Goal: Task Accomplishment & Management: Use online tool/utility

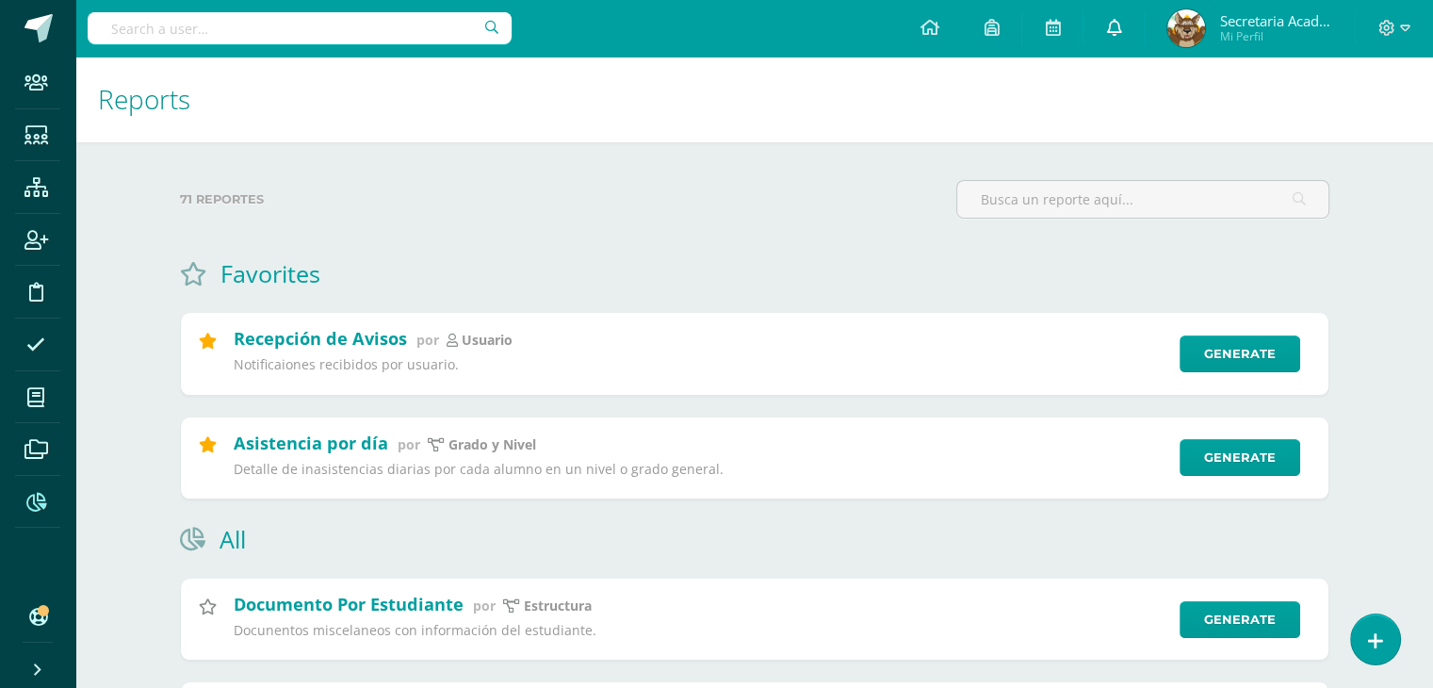
click at [1129, 29] on link at bounding box center [1114, 28] width 60 height 57
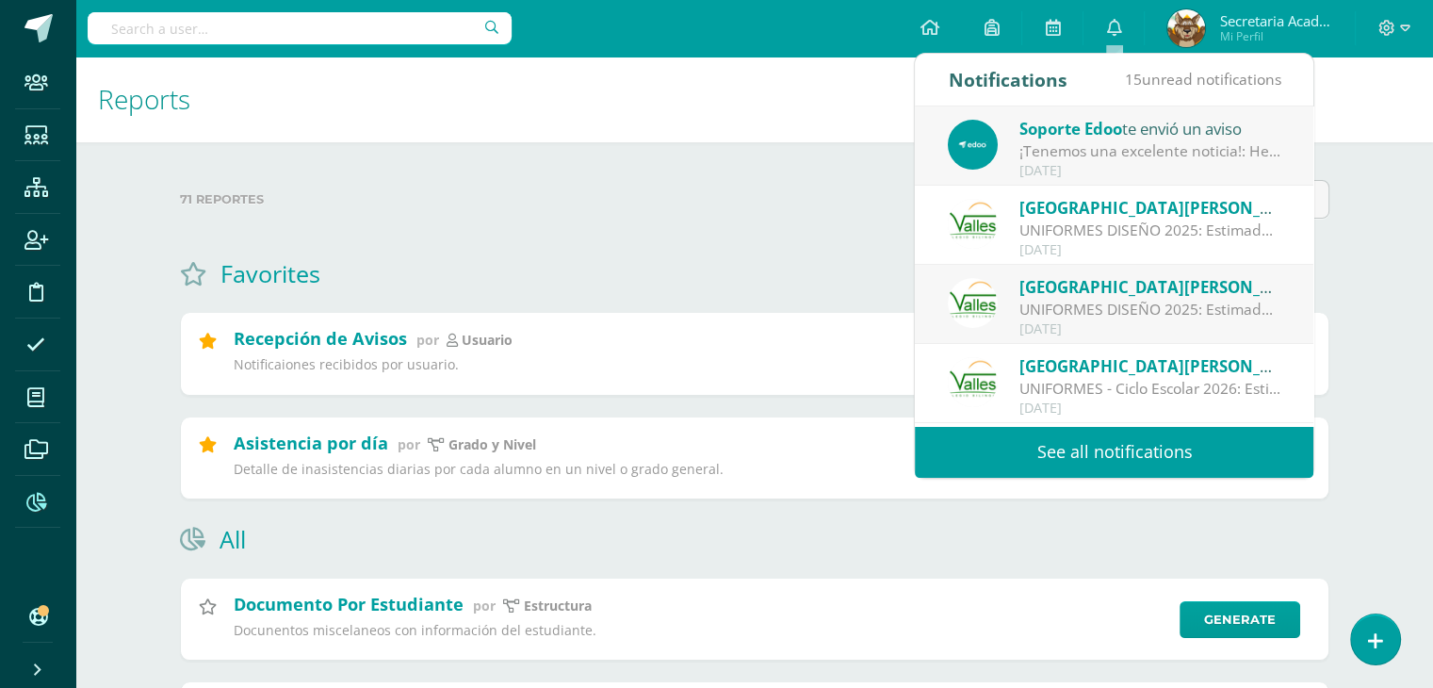
click at [32, 503] on icon at bounding box center [36, 502] width 20 height 19
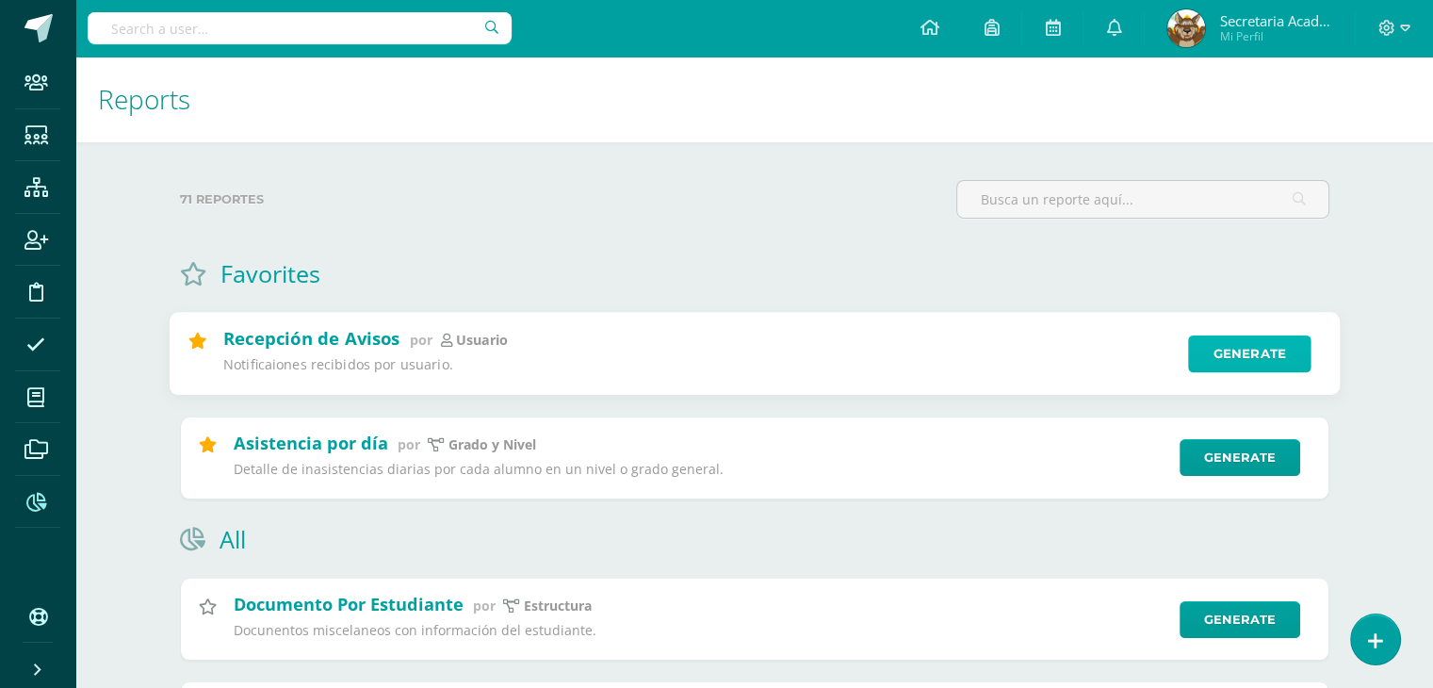
click at [1238, 352] on link "Generate" at bounding box center [1249, 354] width 123 height 38
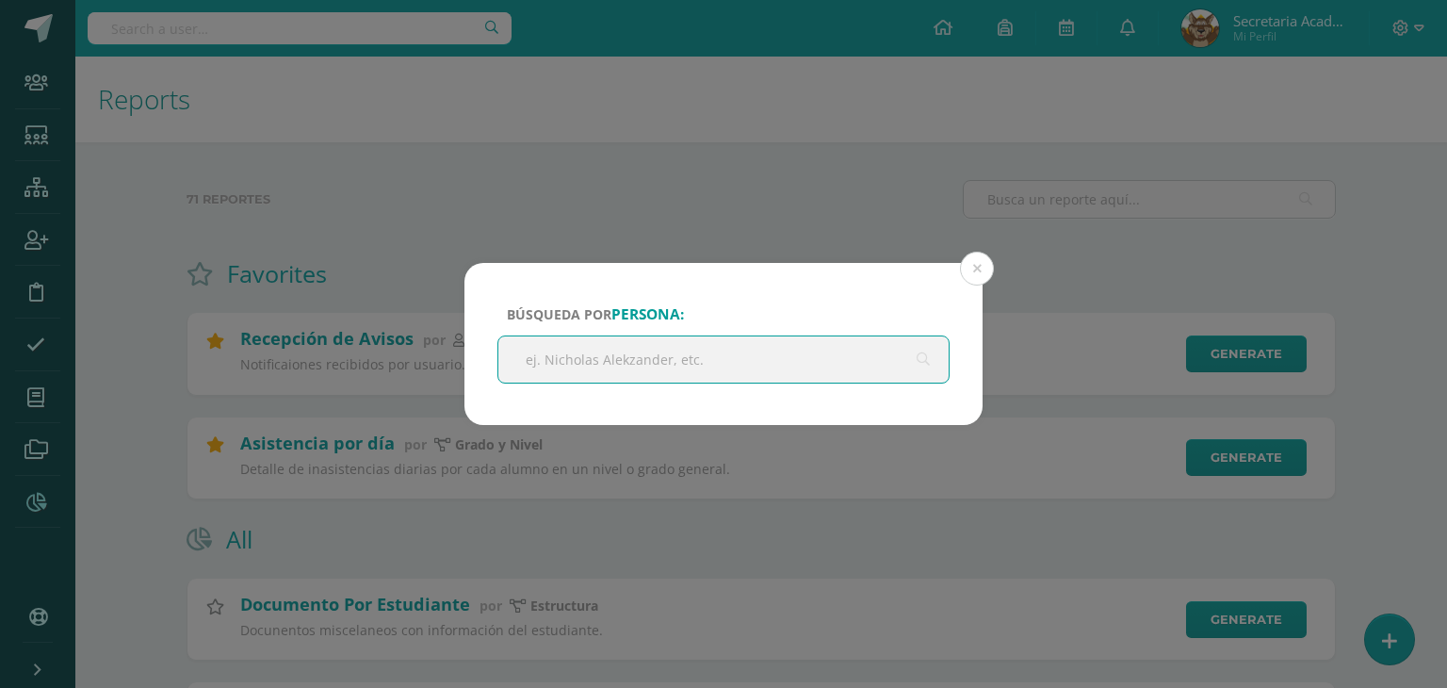
click at [719, 360] on input "text" at bounding box center [723, 359] width 450 height 46
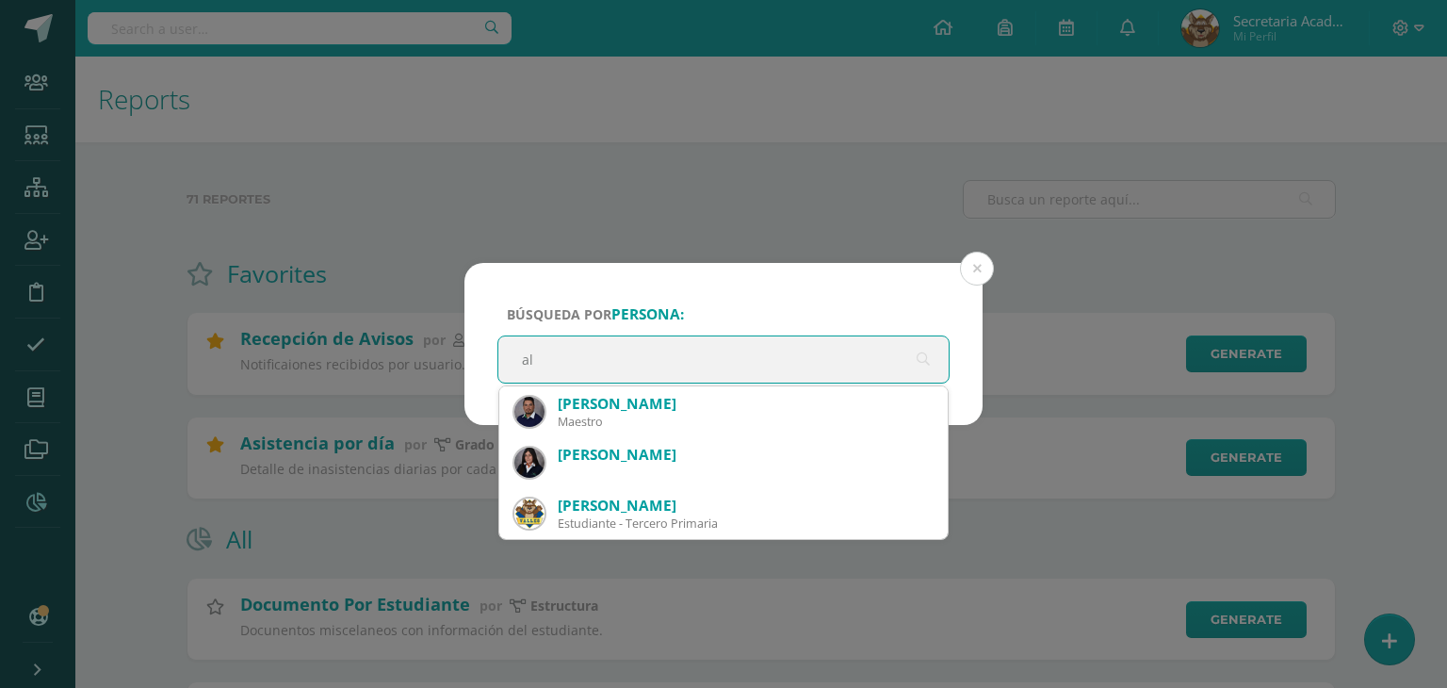
type input "a"
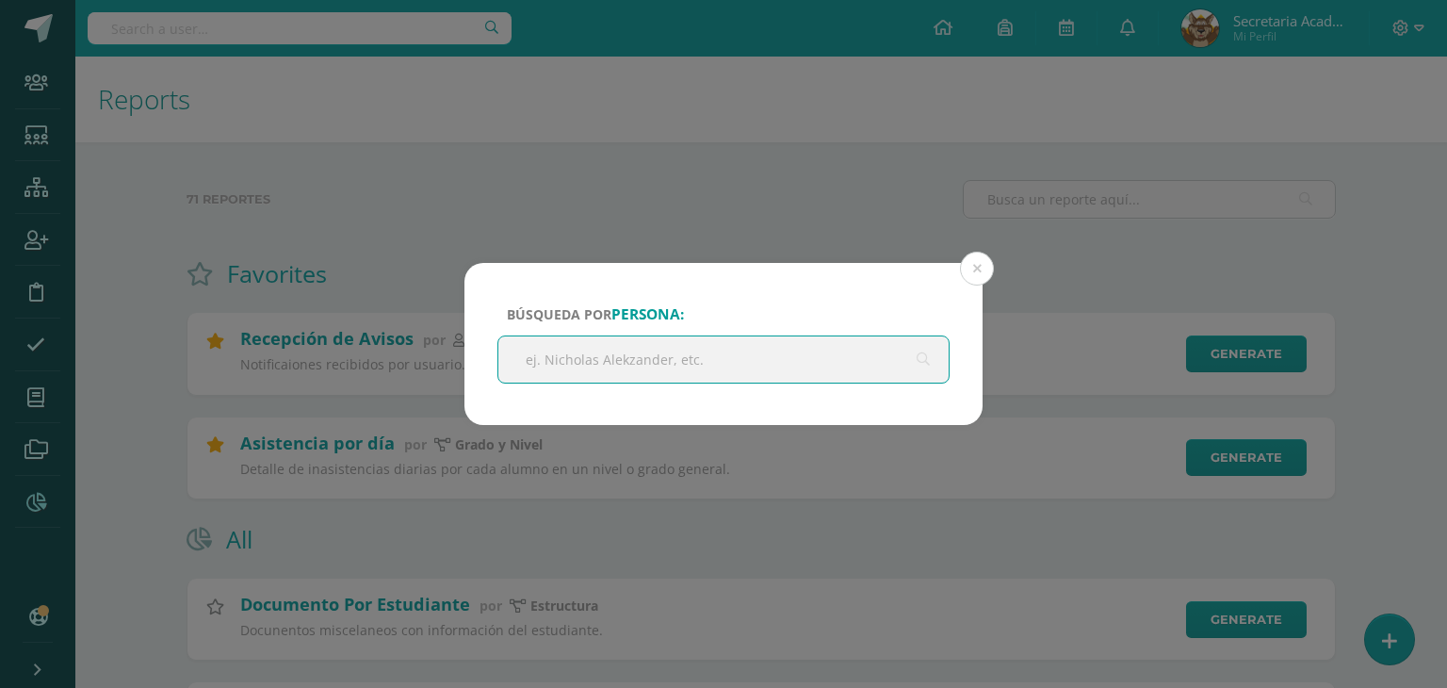
click at [633, 351] on input "text" at bounding box center [723, 359] width 450 height 46
type input "zoe"
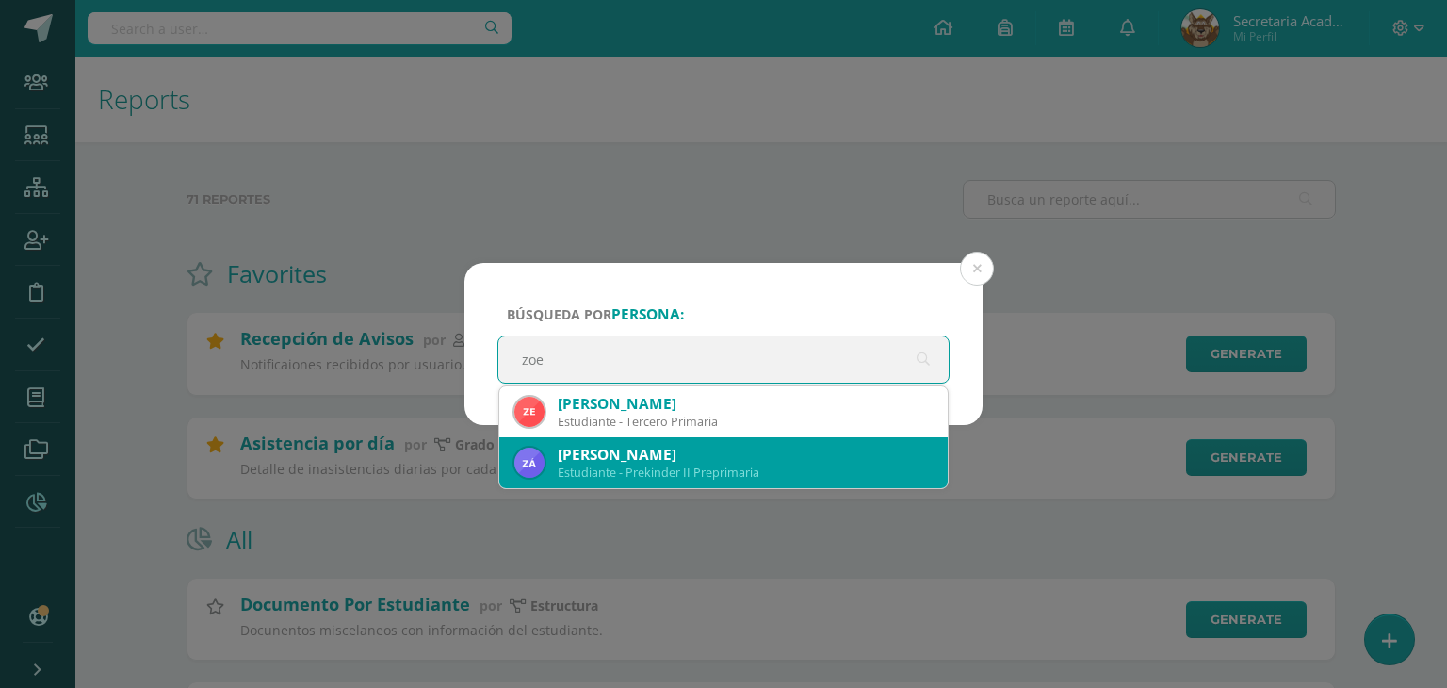
click at [699, 447] on div "[PERSON_NAME]" at bounding box center [745, 455] width 375 height 20
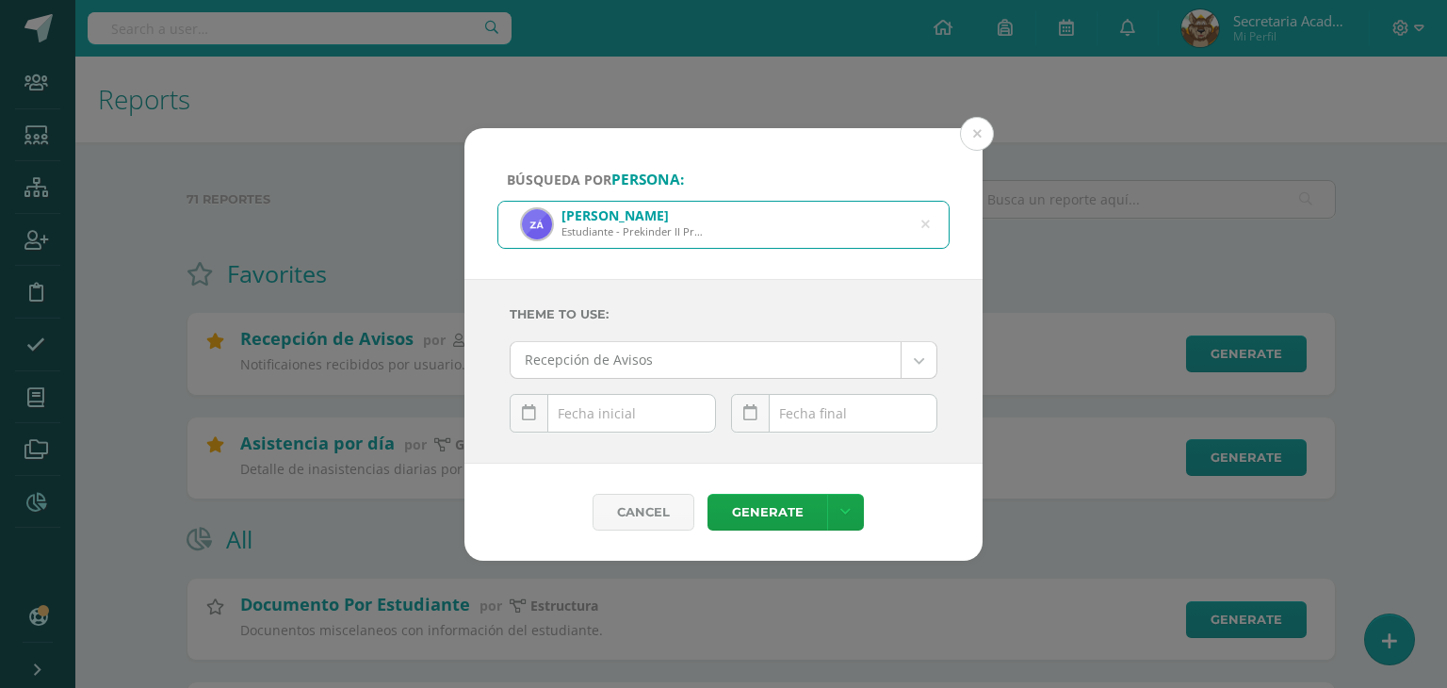
click at [624, 400] on div "[DATE] Mo Tu We Th Fr Sa Su 29 30 1 2 3 4 5 6 7 8 9 10 11 12 13 14 15 16 17 18 …" at bounding box center [613, 421] width 206 height 54
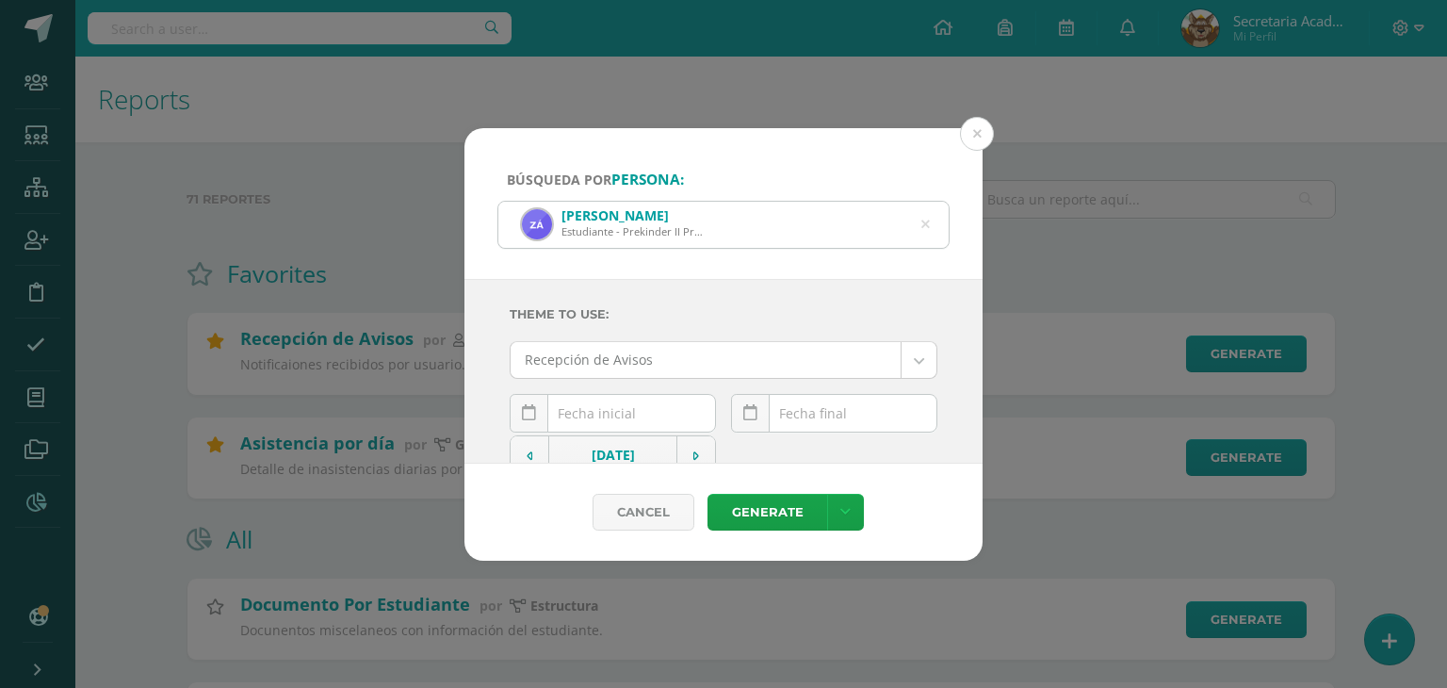
scroll to position [273, 0]
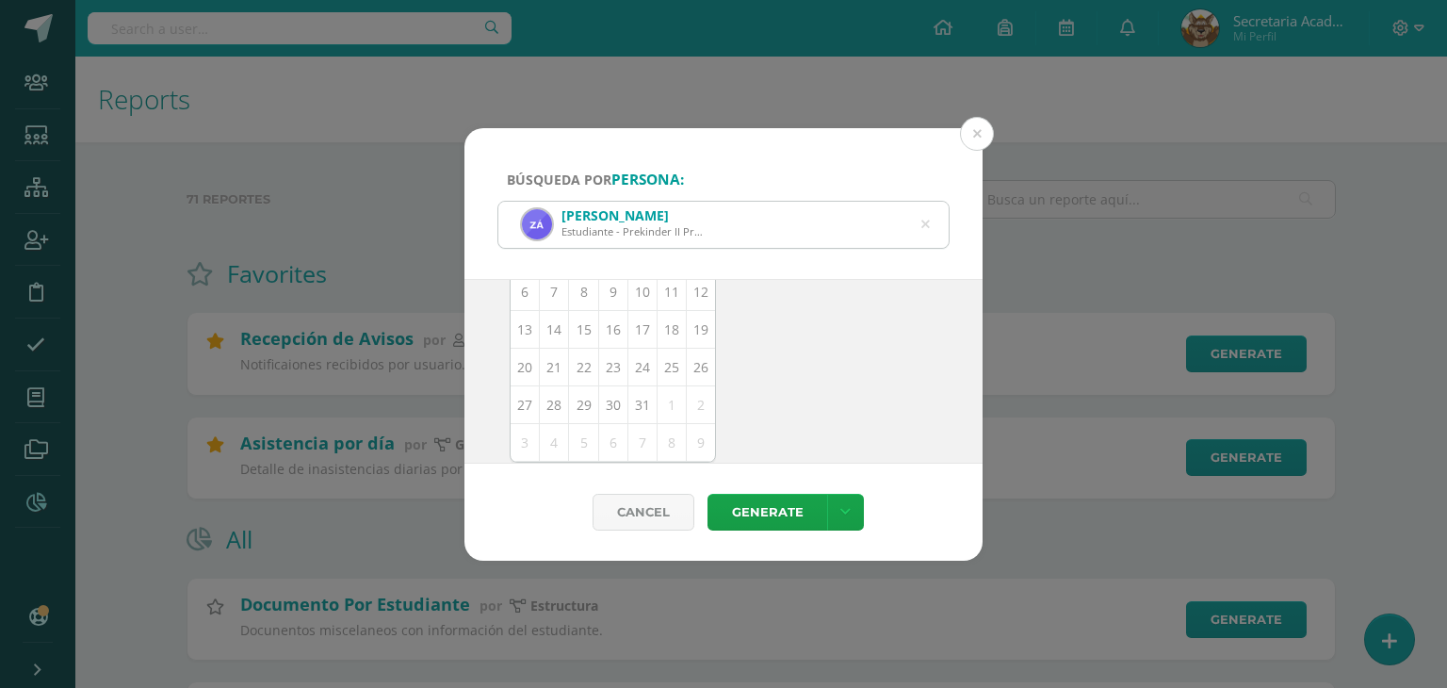
click at [528, 329] on td "13" at bounding box center [525, 329] width 29 height 38
type input "[DATE]"
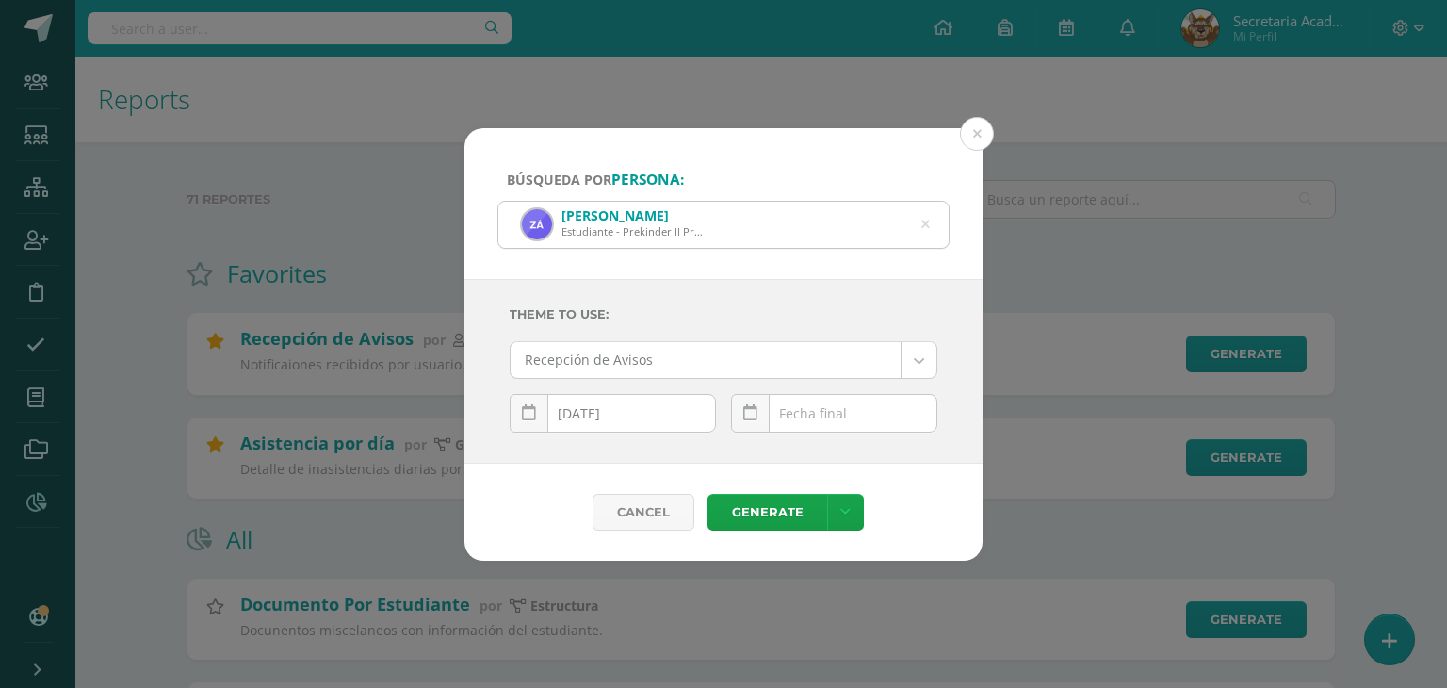
scroll to position [0, 0]
click at [844, 420] on div "[DATE] Mo Tu We Th Fr Sa Su 29 30 1 2 3 4 5 6 7 8 9 10 11 12 13 14 15 16 17 18 …" at bounding box center [834, 421] width 206 height 54
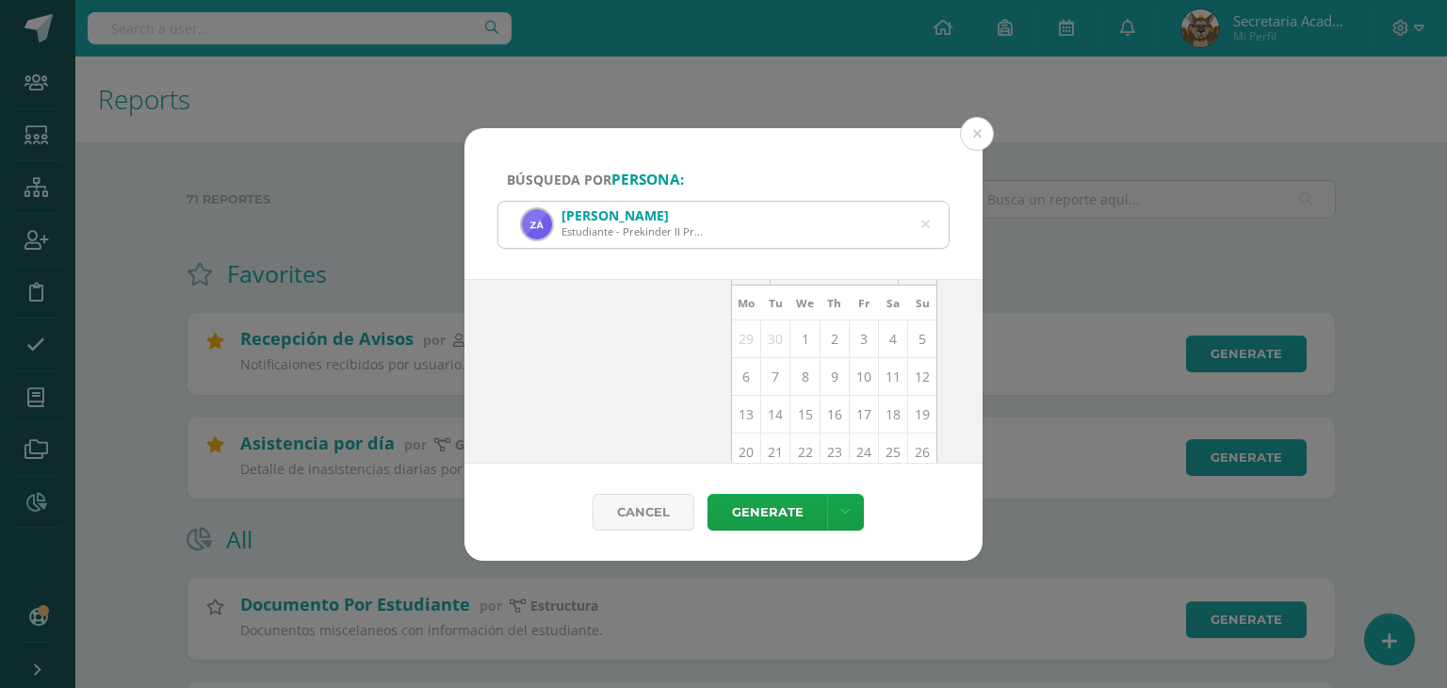
click at [739, 408] on td "13" at bounding box center [746, 414] width 29 height 38
type input "[DATE]"
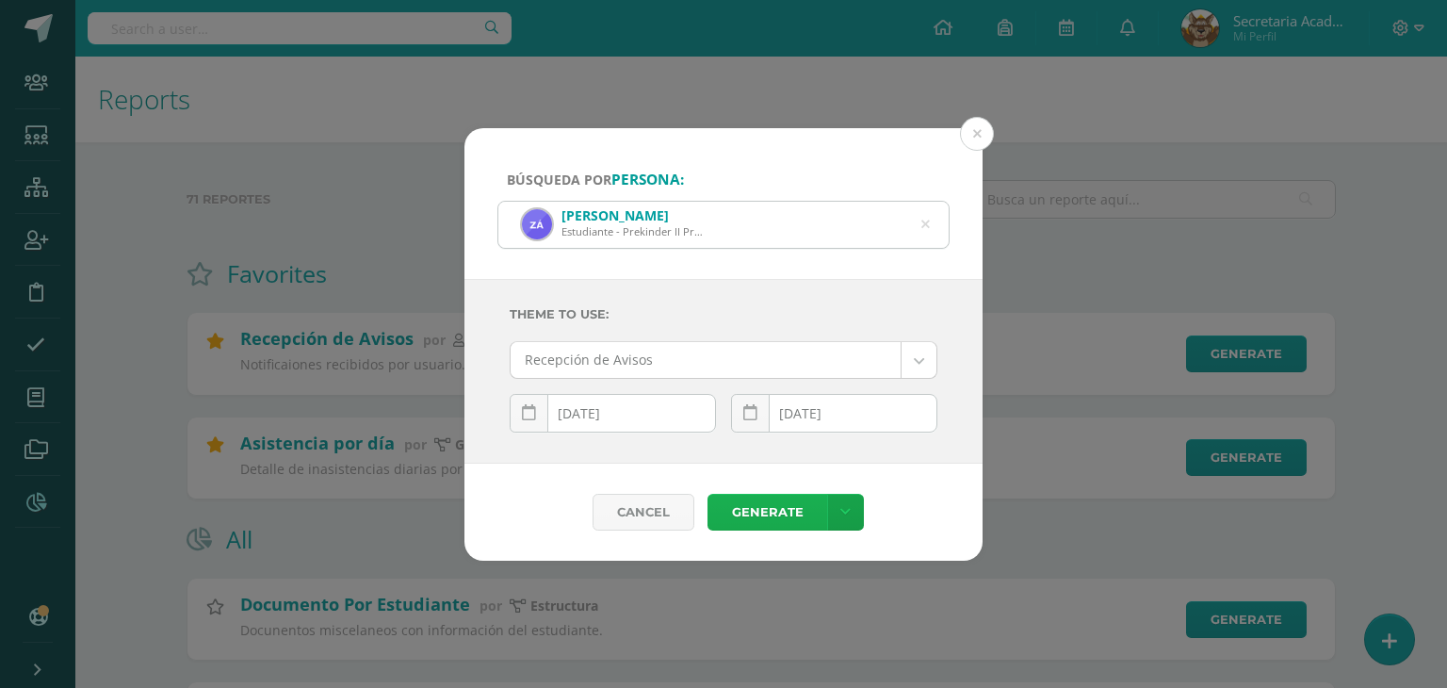
click at [758, 510] on link "Generate" at bounding box center [768, 512] width 120 height 37
